Goal: Task Accomplishment & Management: Use online tool/utility

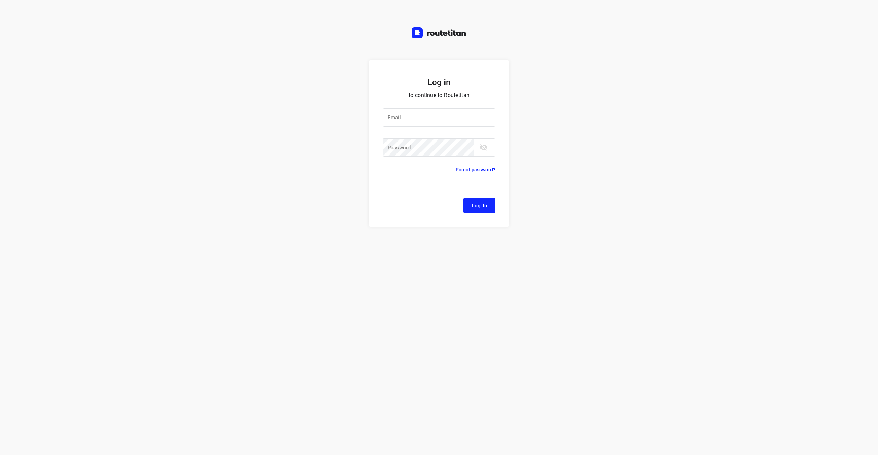
type input "[EMAIL_ADDRESS][DOMAIN_NAME]"
click at [494, 206] on button "Log In" at bounding box center [479, 205] width 32 height 15
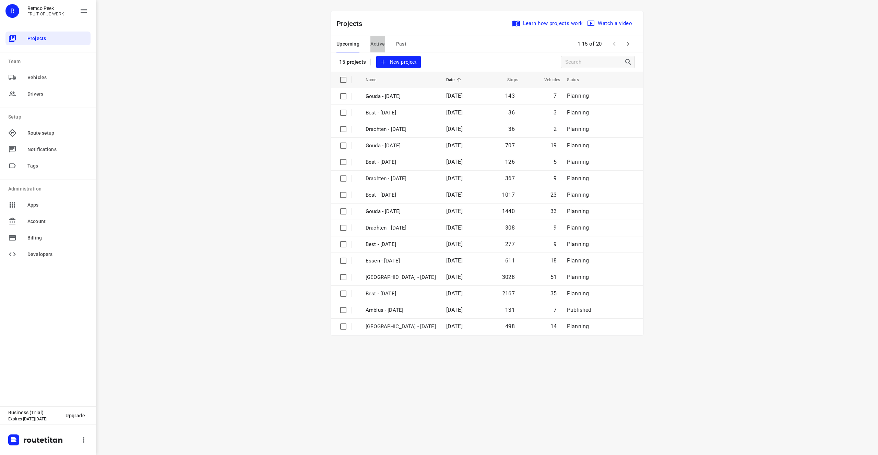
click at [378, 43] on span "Active" at bounding box center [377, 44] width 14 height 9
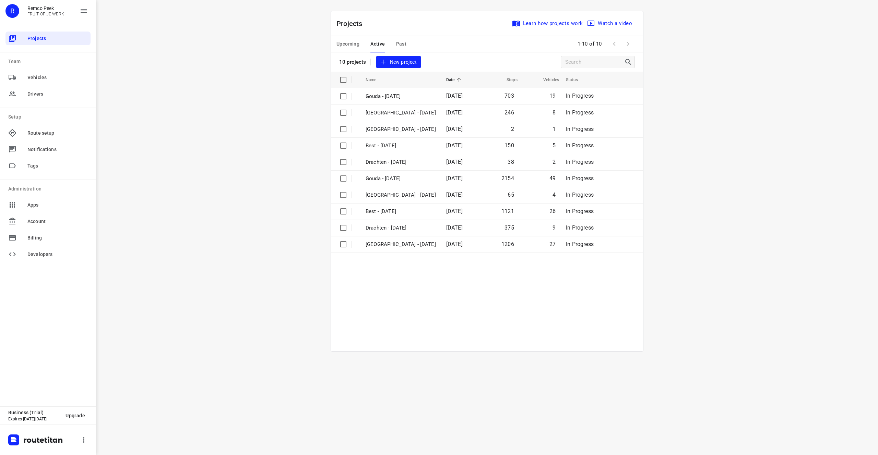
click at [194, 110] on div "i © 2025 Routetitan , © Stadia Maps , © OpenMapTiles © OpenStreetMap contributo…" at bounding box center [487, 227] width 782 height 455
click at [423, 98] on td "Gouda - [DATE]" at bounding box center [400, 96] width 82 height 16
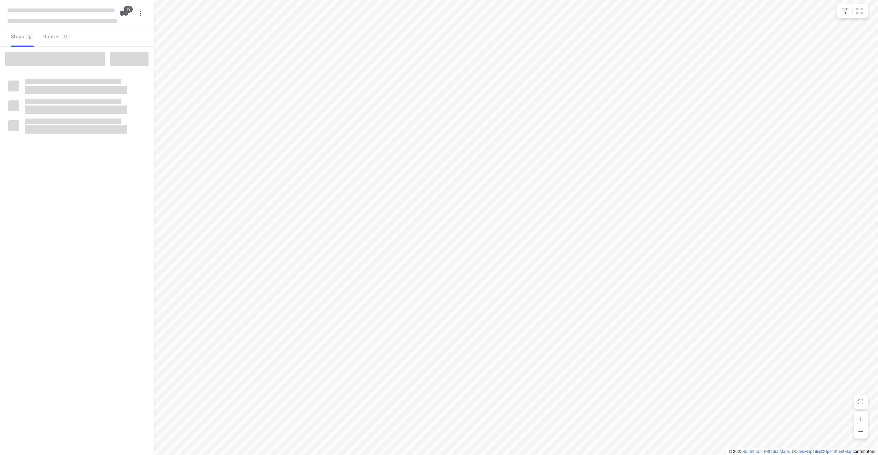
checkbox input "true"
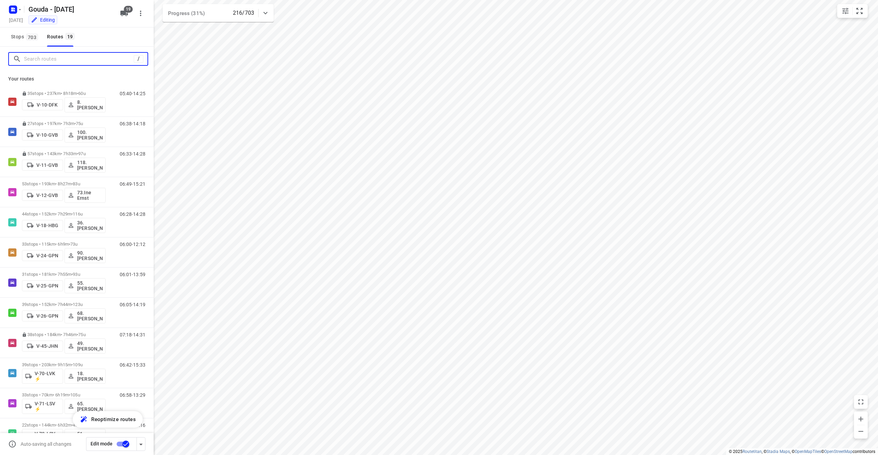
click at [53, 59] on input "Search routes" at bounding box center [79, 59] width 110 height 11
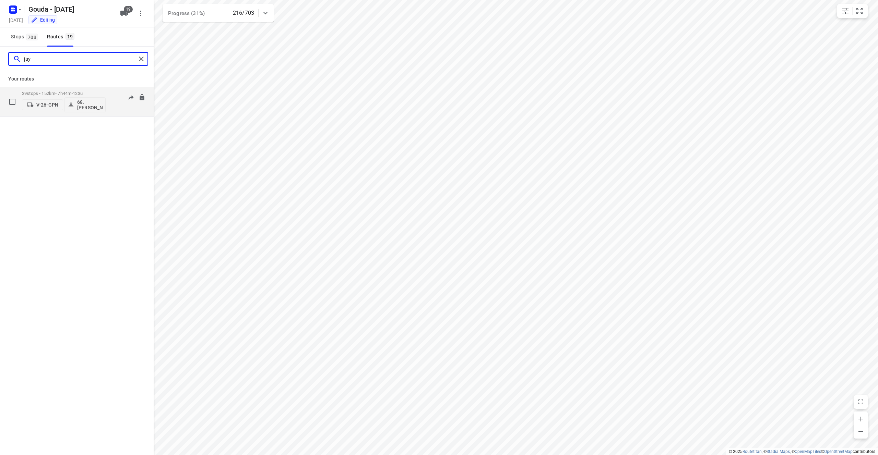
type input "jay"
click at [116, 103] on div "06:05-14:19" at bounding box center [128, 103] width 34 height 25
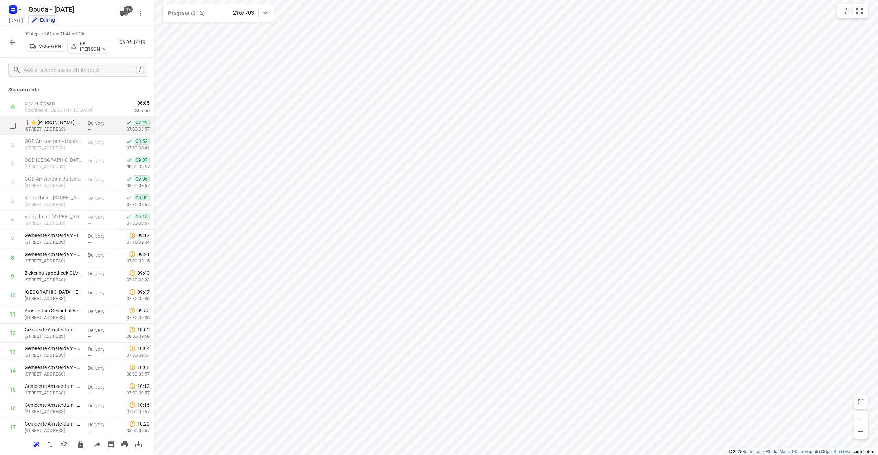
click at [98, 133] on div "Delivery —" at bounding box center [100, 126] width 31 height 19
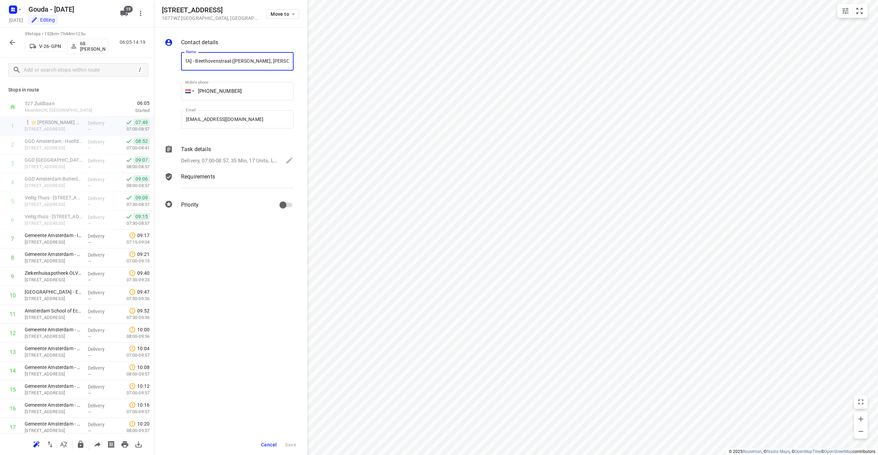
click at [268, 442] on span "Cancel" at bounding box center [269, 444] width 16 height 5
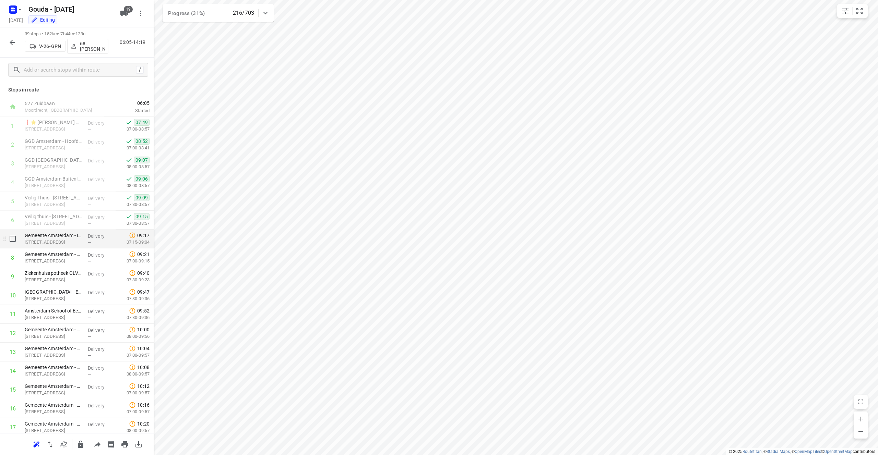
click at [48, 240] on p "[STREET_ADDRESS]" at bounding box center [54, 242] width 58 height 7
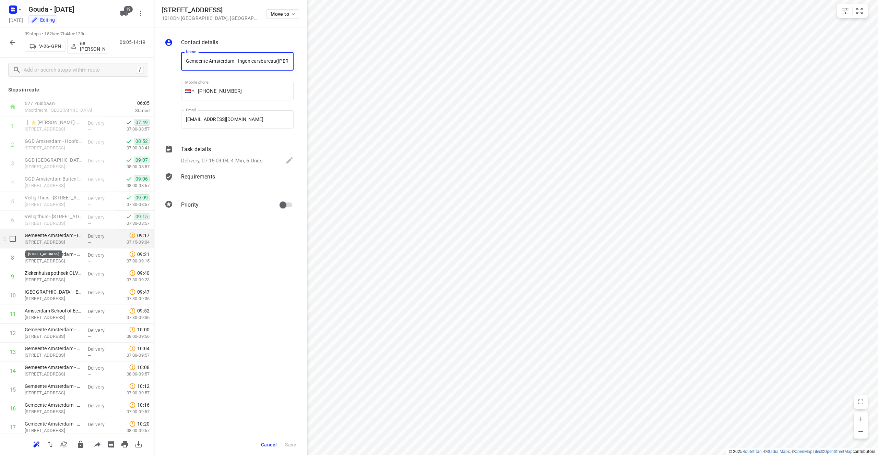
scroll to position [0, 25]
click at [97, 225] on div "—" at bounding box center [100, 223] width 25 height 5
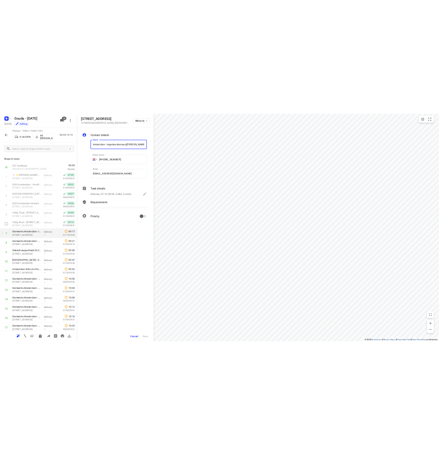
scroll to position [0, 0]
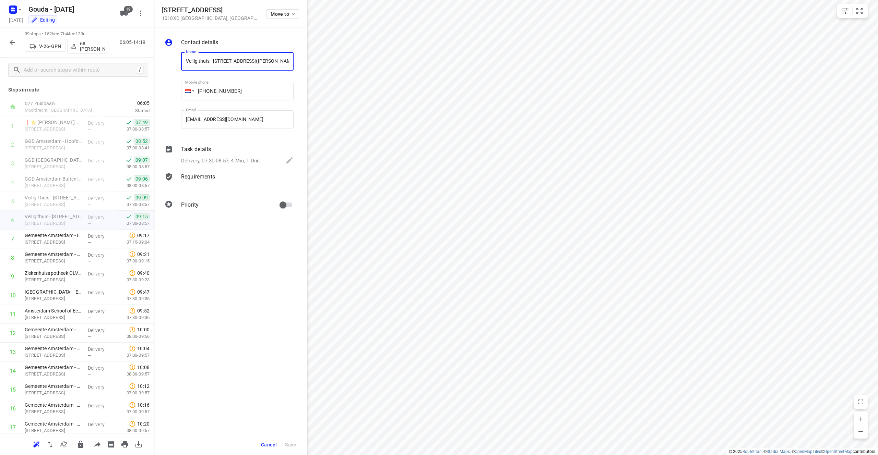
click at [267, 446] on span "Cancel" at bounding box center [269, 444] width 16 height 5
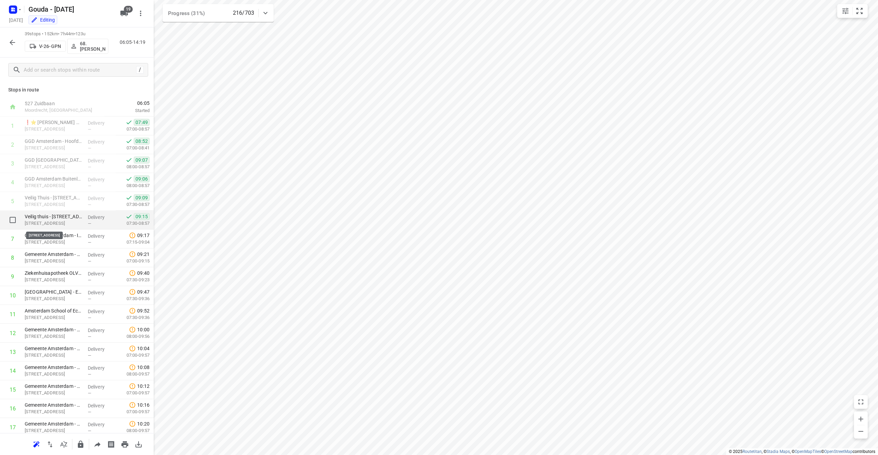
click at [60, 220] on p "[STREET_ADDRESS]" at bounding box center [54, 223] width 58 height 7
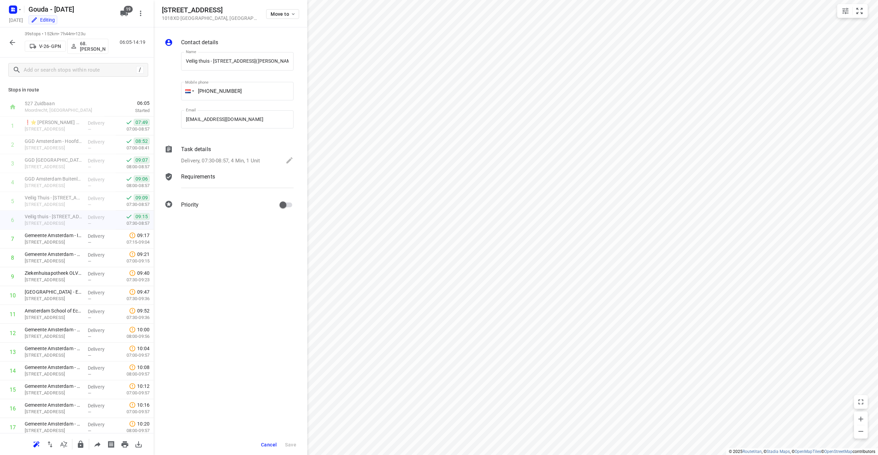
drag, startPoint x: 228, startPoint y: 9, endPoint x: 162, endPoint y: 11, distance: 65.5
click at [162, 11] on h5 "[STREET_ADDRESS]" at bounding box center [210, 10] width 96 height 8
copy h5 "[STREET_ADDRESS]"
click at [64, 225] on p "[STREET_ADDRESS]" at bounding box center [54, 223] width 58 height 7
click at [70, 217] on p "Veilig thuis - [STREET_ADDRESS]([PERSON_NAME])" at bounding box center [54, 216] width 58 height 7
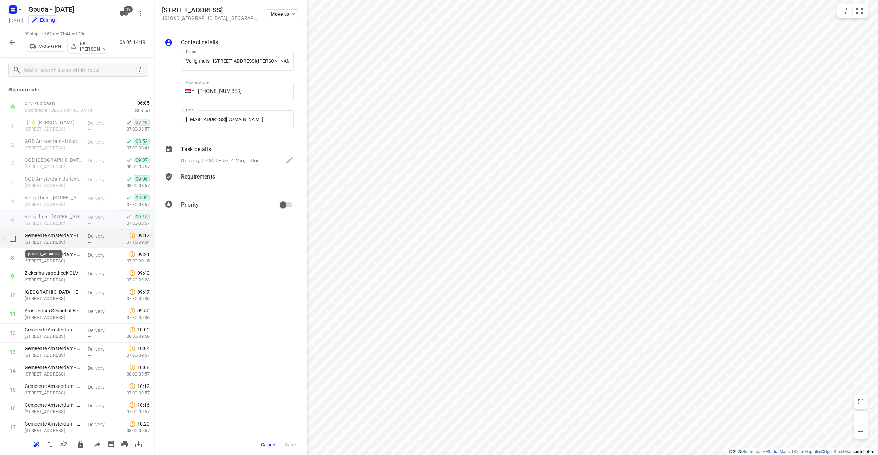
click at [63, 243] on p "[STREET_ADDRESS]" at bounding box center [54, 242] width 58 height 7
drag, startPoint x: 222, startPoint y: 8, endPoint x: 158, endPoint y: 9, distance: 63.4
click at [158, 9] on div "[STREET_ADDRESS] Move to" at bounding box center [231, 13] width 154 height 27
copy h5 "[STREET_ADDRESS]"
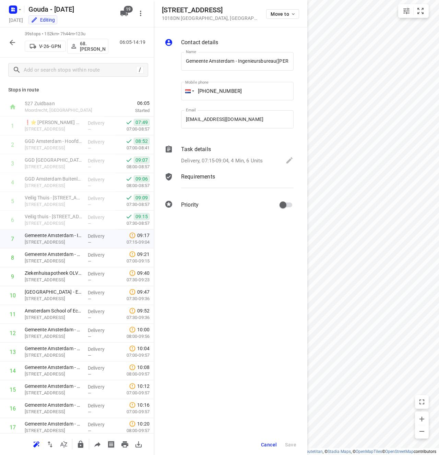
click at [230, 316] on div "Contact details Name [GEOGRAPHIC_DATA] - Ingenieursbureau([PERSON_NAME]) Name M…" at bounding box center [231, 241] width 154 height 428
click at [272, 444] on span "Cancel" at bounding box center [269, 444] width 16 height 5
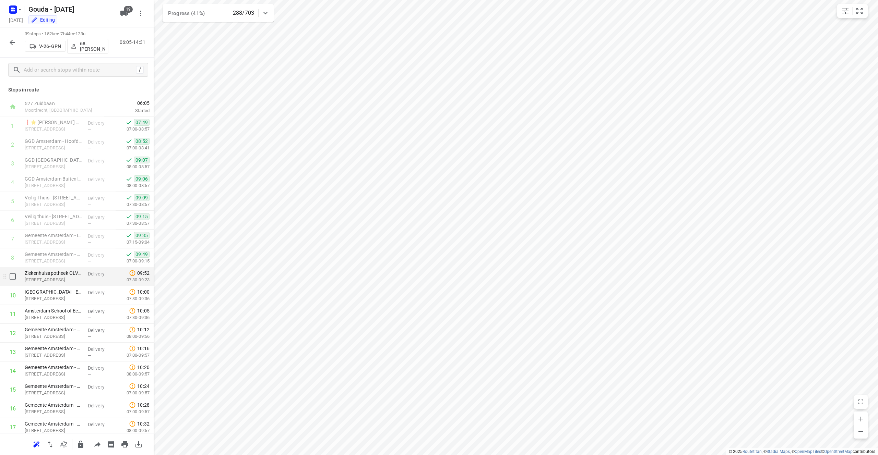
click at [63, 278] on p "[STREET_ADDRESS]" at bounding box center [54, 280] width 58 height 7
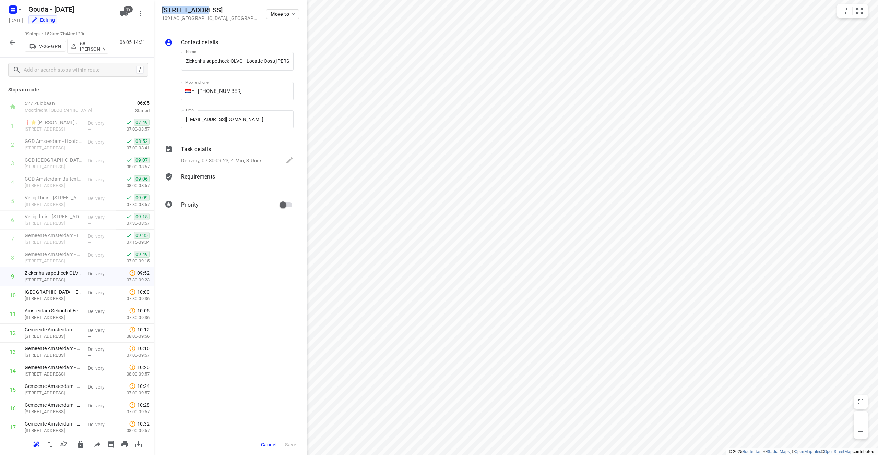
drag, startPoint x: 212, startPoint y: 13, endPoint x: 159, endPoint y: 13, distance: 52.5
click at [159, 13] on div "[STREET_ADDRESS] Move to" at bounding box center [231, 13] width 154 height 27
copy h5 "[STREET_ADDRESS]"
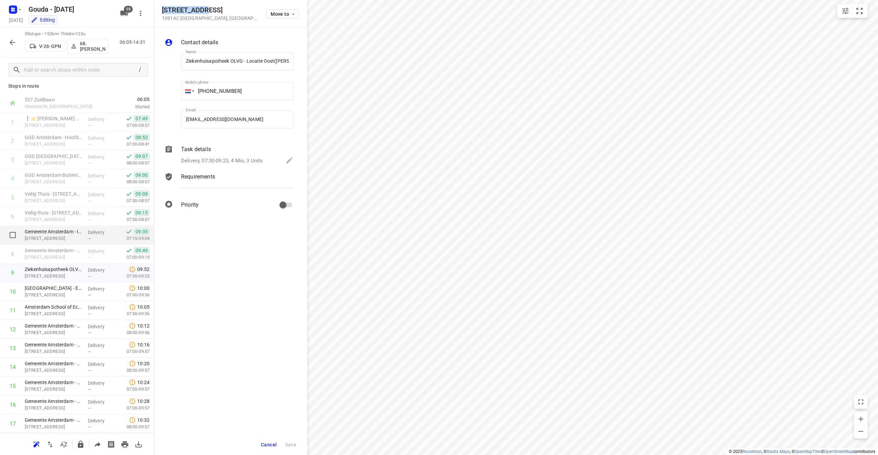
scroll to position [4, 0]
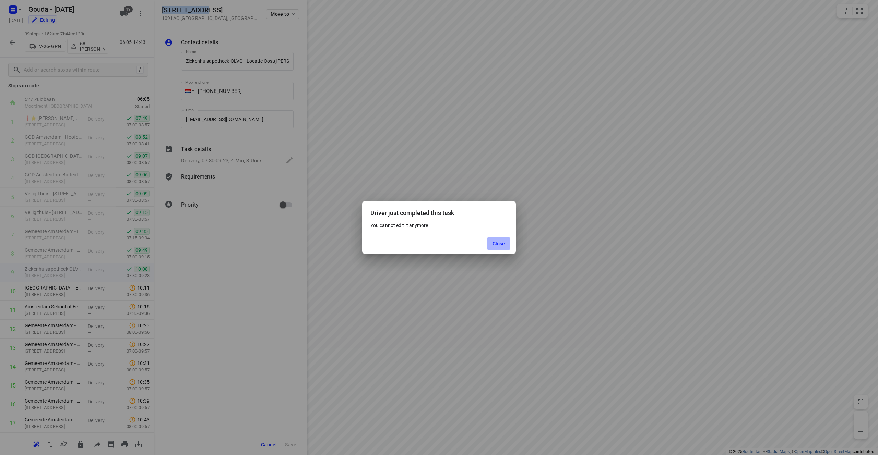
click at [489, 244] on button "Close" at bounding box center [499, 244] width 24 height 12
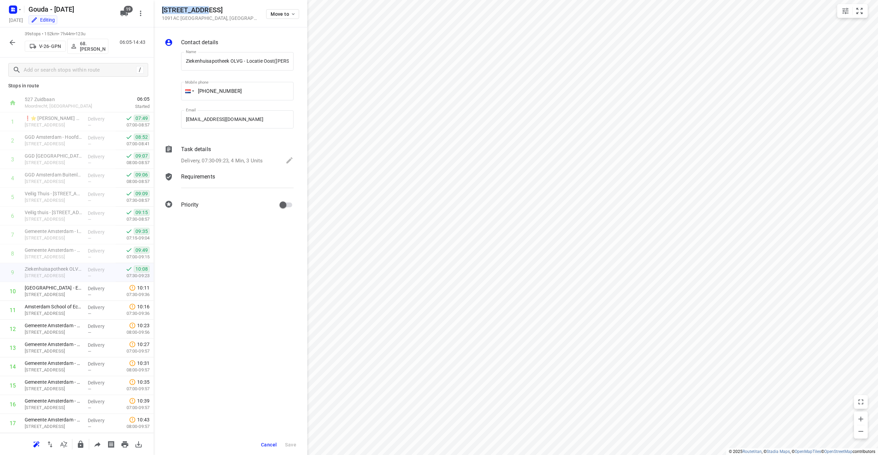
click at [273, 444] on span "Cancel" at bounding box center [269, 444] width 16 height 5
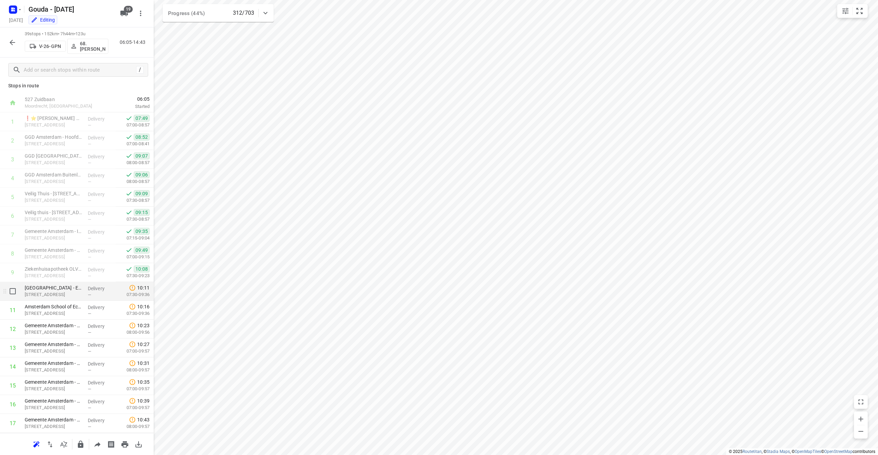
click at [85, 293] on div "Delivery —" at bounding box center [100, 291] width 31 height 19
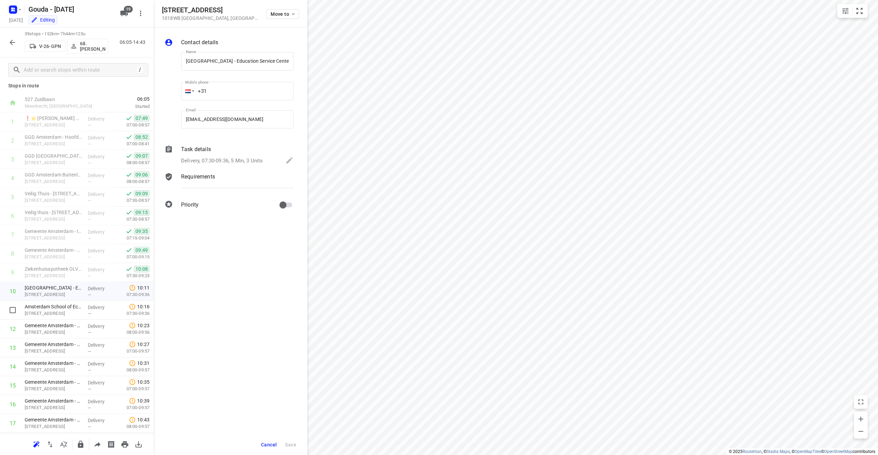
scroll to position [0, 52]
click at [271, 447] on span "Cancel" at bounding box center [269, 444] width 16 height 5
